Goal: Find specific page/section: Find specific page/section

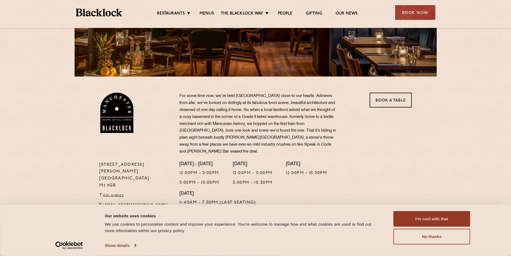
scroll to position [107, 0]
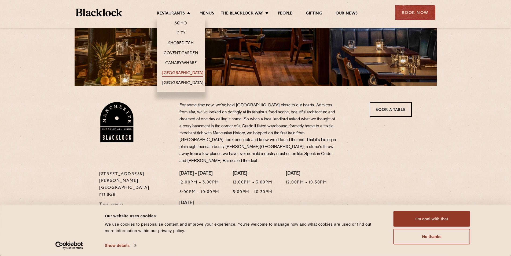
click at [179, 72] on link "[GEOGRAPHIC_DATA]" at bounding box center [182, 74] width 41 height 6
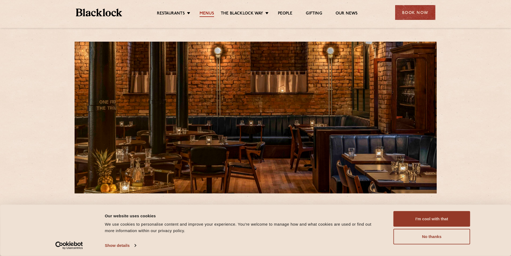
click at [202, 12] on link "Menus" at bounding box center [207, 14] width 14 height 6
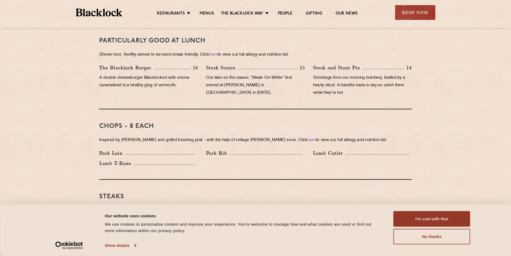
scroll to position [349, 0]
